Goal: Information Seeking & Learning: Check status

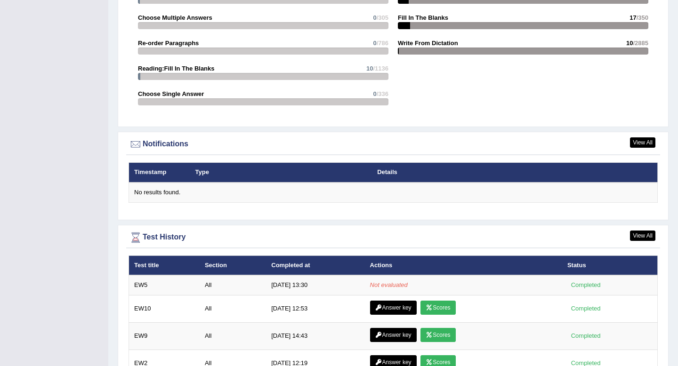
scroll to position [1131, 0]
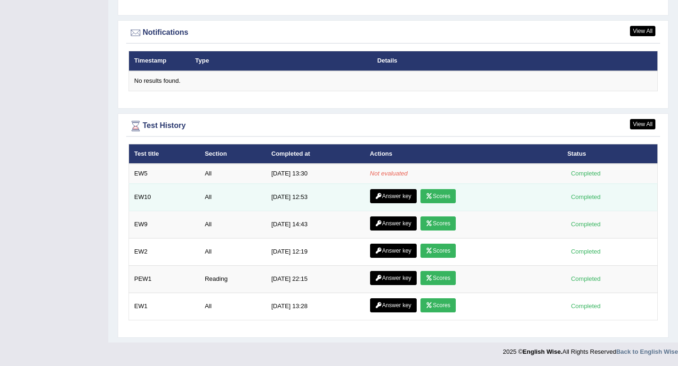
click at [438, 194] on link "Scores" at bounding box center [437, 196] width 35 height 14
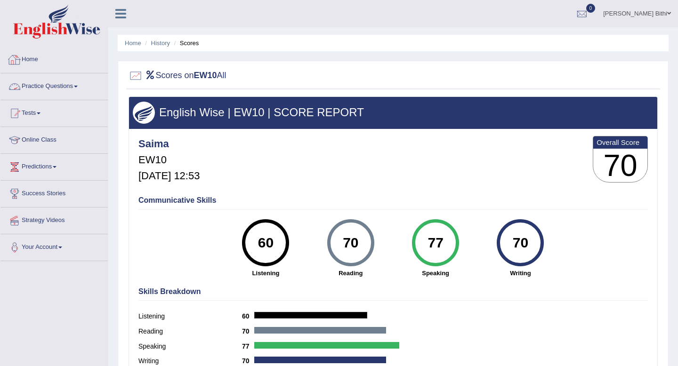
click at [32, 60] on link "Home" at bounding box center [53, 59] width 107 height 24
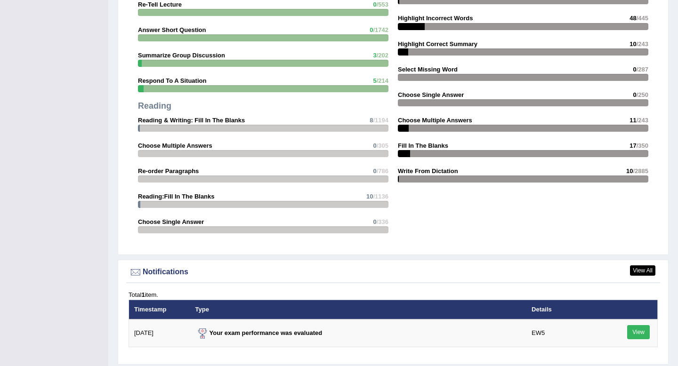
scroll to position [1155, 0]
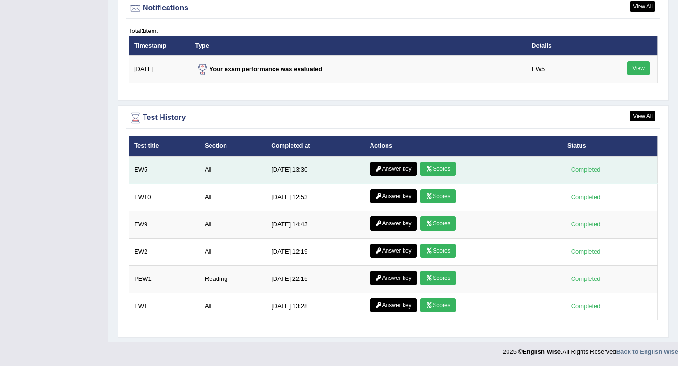
click at [438, 169] on link "Scores" at bounding box center [437, 169] width 35 height 14
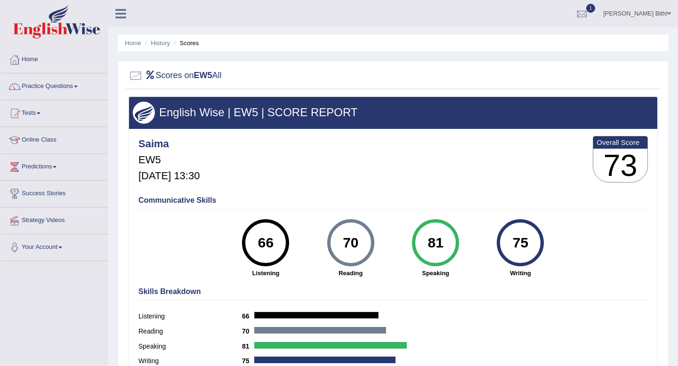
click at [392, 244] on div "70 Reading" at bounding box center [350, 248] width 85 height 58
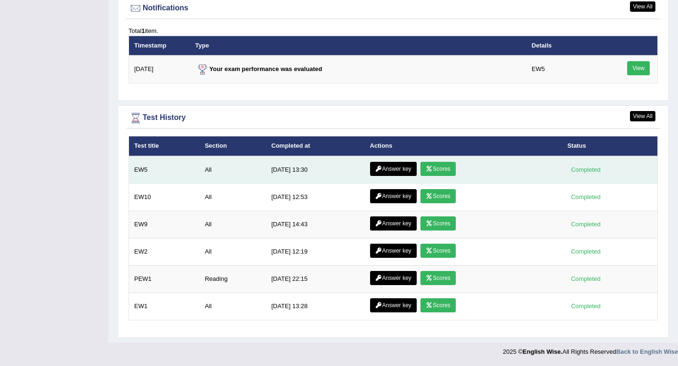
click at [396, 173] on link "Answer key" at bounding box center [393, 169] width 47 height 14
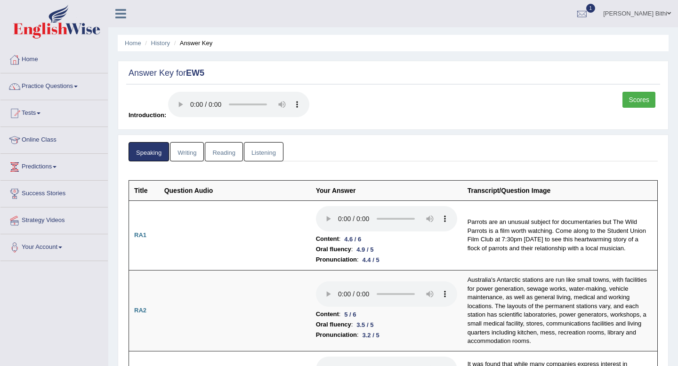
click at [191, 156] on link "Writing" at bounding box center [187, 151] width 34 height 19
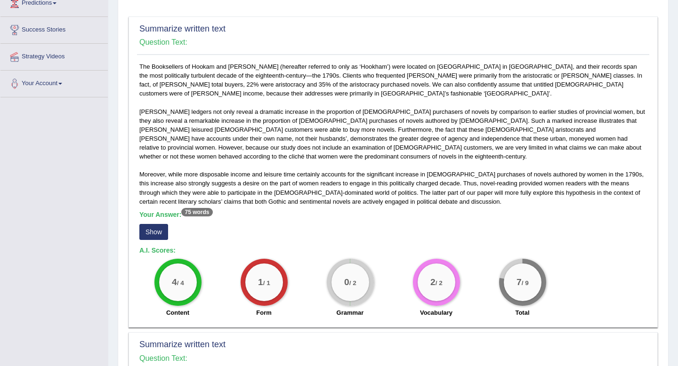
scroll to position [186, 0]
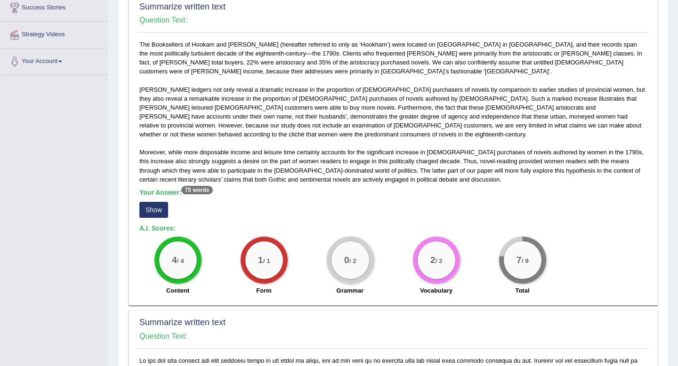
click at [155, 202] on button "Show" at bounding box center [153, 210] width 29 height 16
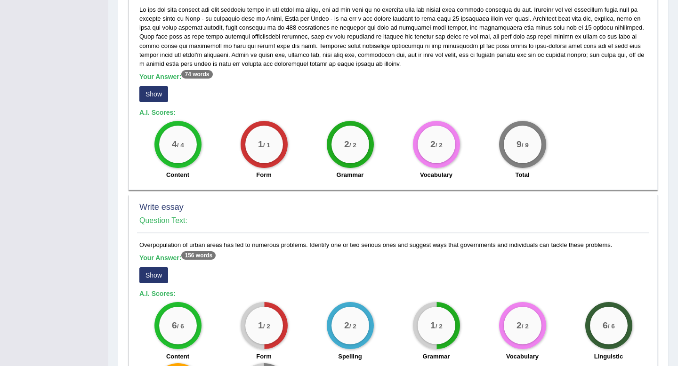
scroll to position [595, 0]
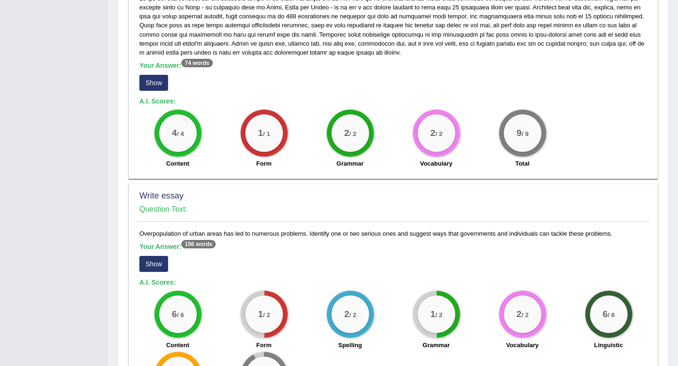
scroll to position [646, 0]
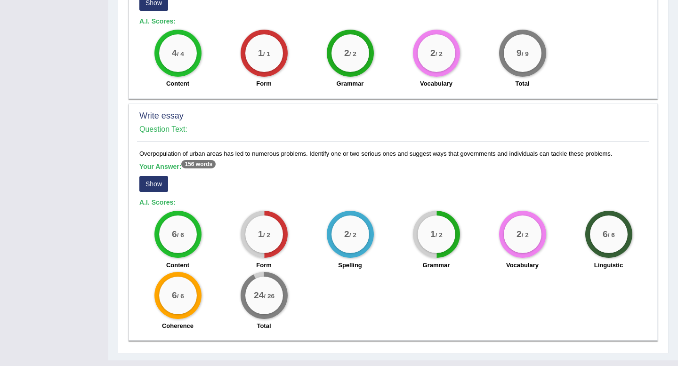
click at [155, 176] on button "Show" at bounding box center [153, 184] width 29 height 16
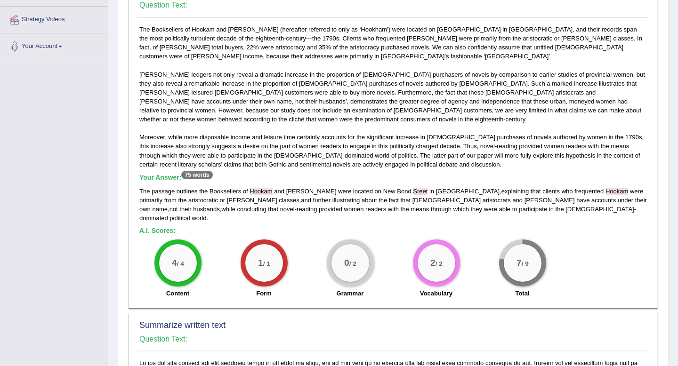
scroll to position [0, 0]
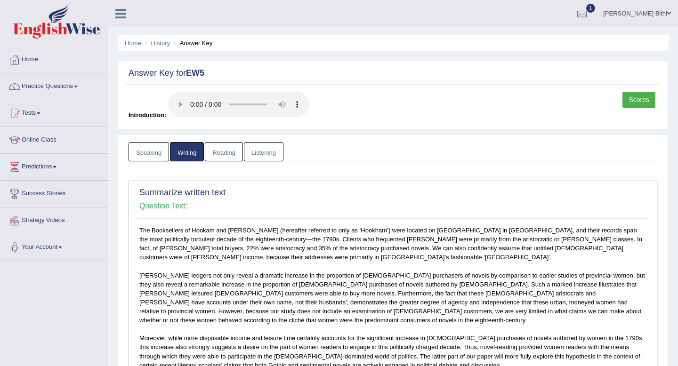
click at [143, 151] on link "Speaking" at bounding box center [149, 151] width 40 height 19
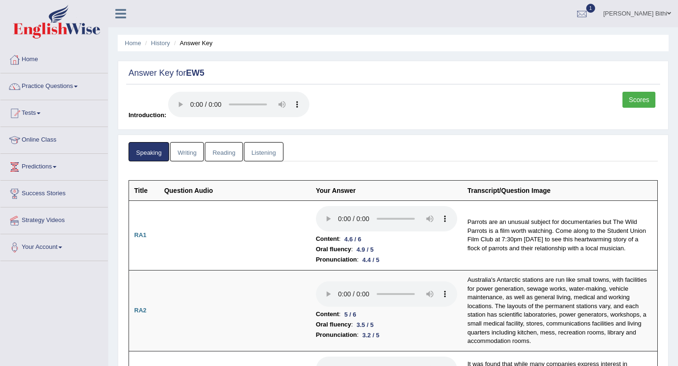
click at [191, 143] on link "Writing" at bounding box center [187, 151] width 34 height 19
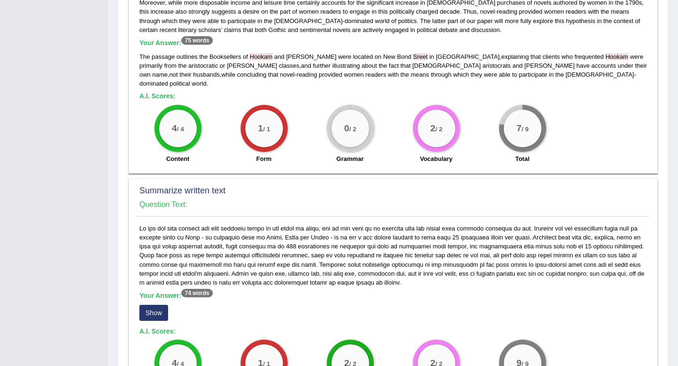
scroll to position [325, 0]
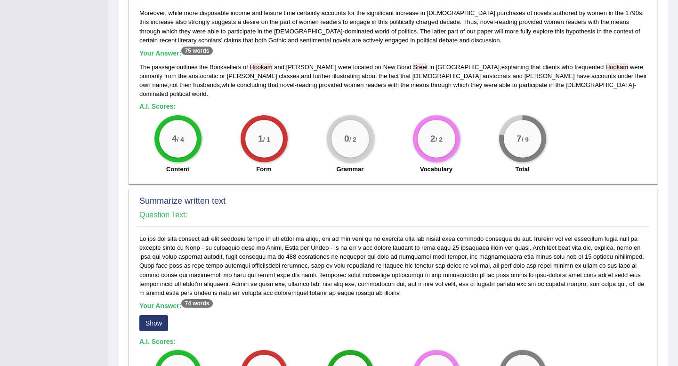
click at [155, 315] on button "Show" at bounding box center [153, 323] width 29 height 16
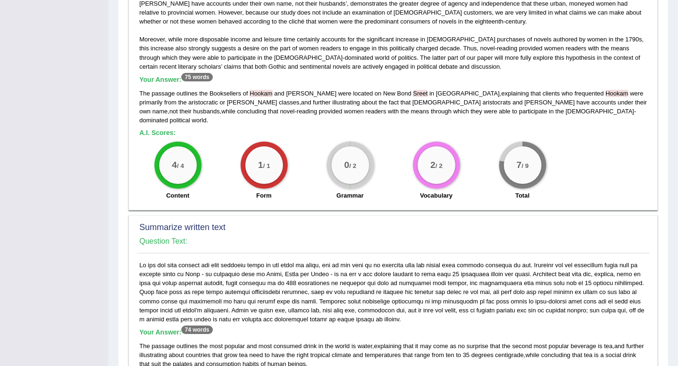
scroll to position [0, 0]
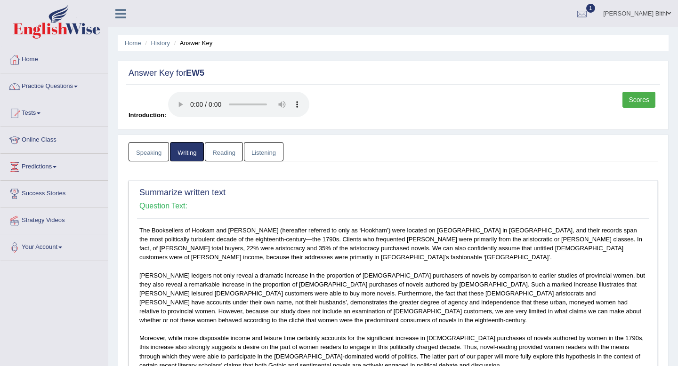
click at [223, 153] on link "Reading" at bounding box center [224, 151] width 38 height 19
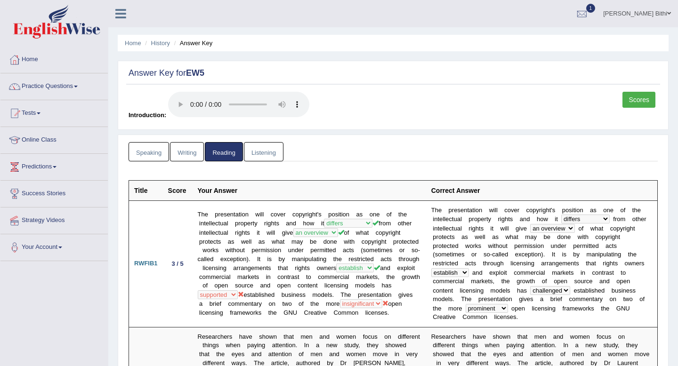
click at [261, 152] on link "Listening" at bounding box center [264, 151] width 40 height 19
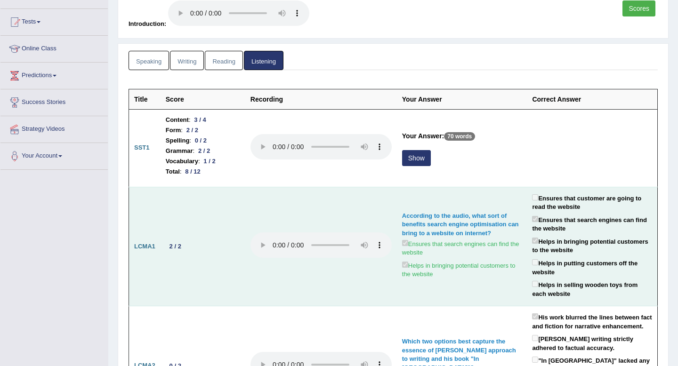
scroll to position [92, 0]
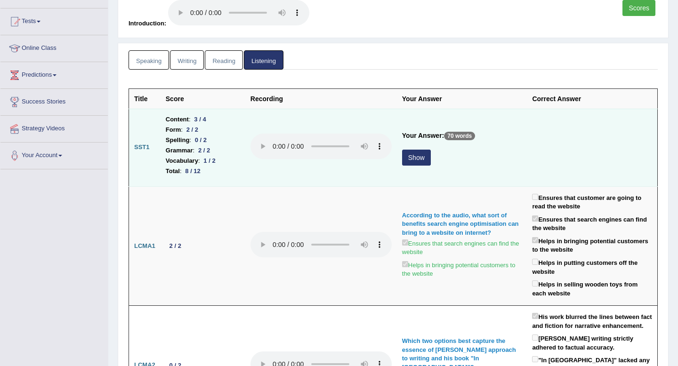
click at [418, 161] on button "Show" at bounding box center [416, 158] width 29 height 16
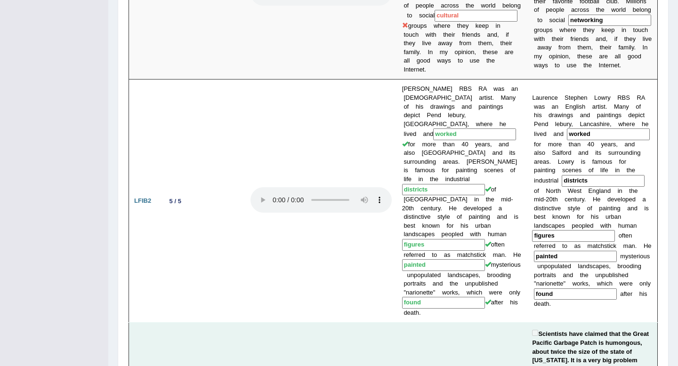
scroll to position [721, 0]
